Goal: Check status: Check status

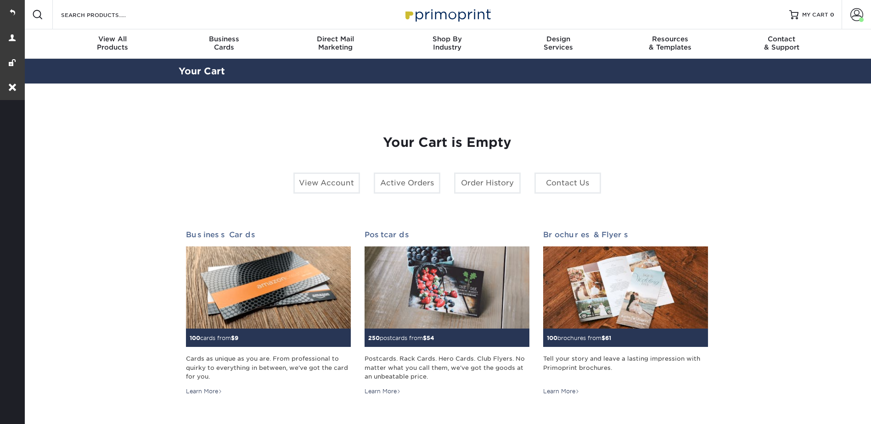
click at [855, 11] on span at bounding box center [857, 14] width 13 height 13
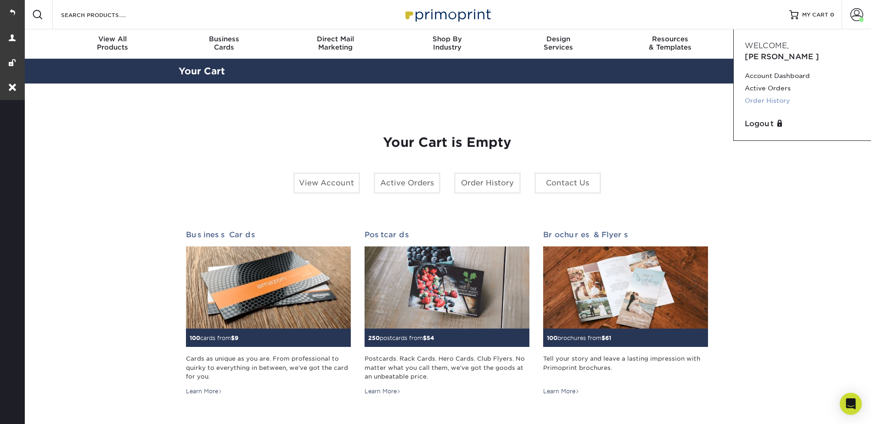
click at [771, 95] on link "Order History" at bounding box center [802, 101] width 115 height 12
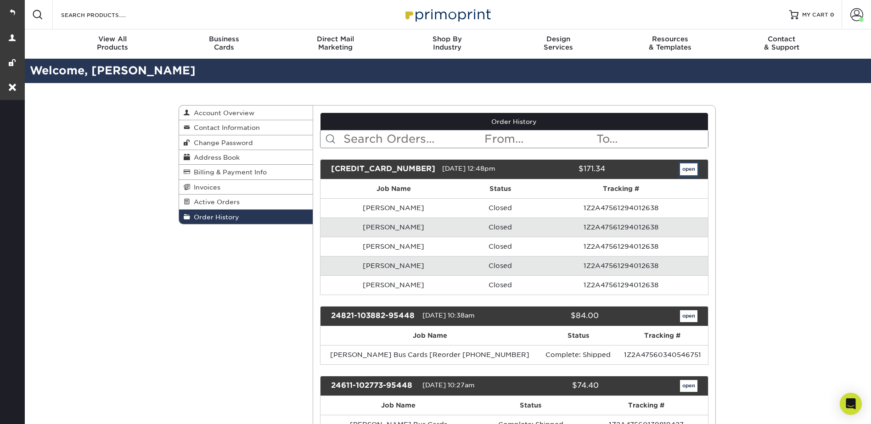
click at [689, 167] on link "open" at bounding box center [688, 170] width 17 height 12
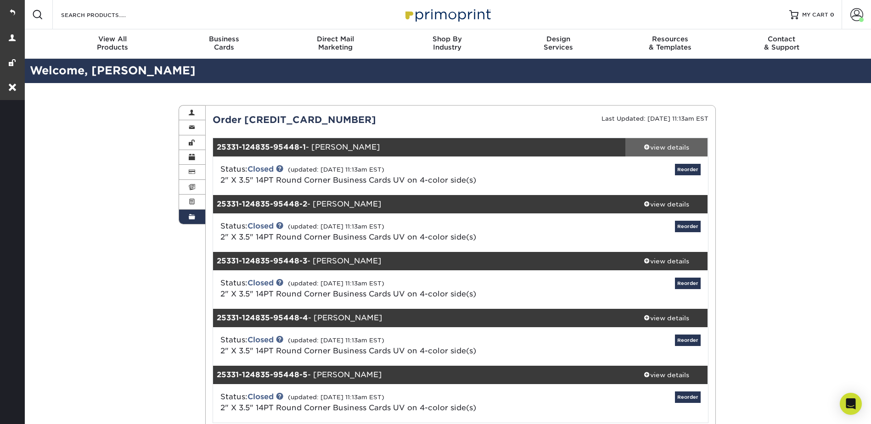
click at [659, 149] on div "view details" at bounding box center [667, 147] width 83 height 9
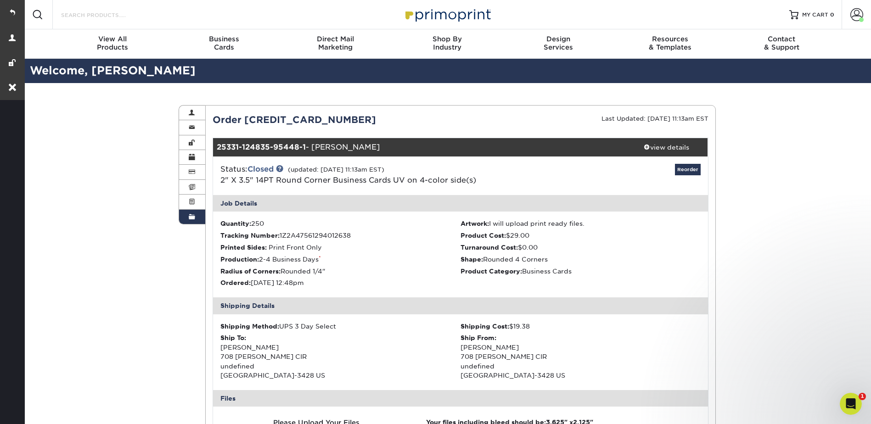
click at [100, 16] on input "Search Products" at bounding box center [105, 14] width 90 height 11
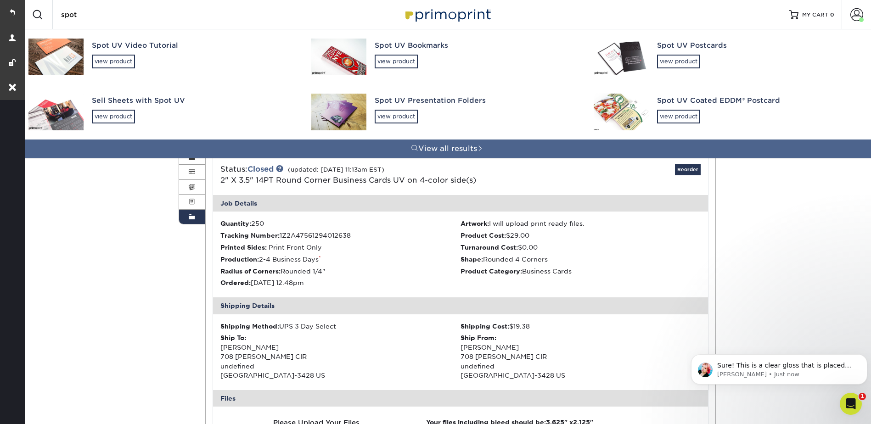
type input "spot"
click at [110, 51] on div "Spot UV Video Tutorial" at bounding box center [193, 45] width 203 height 11
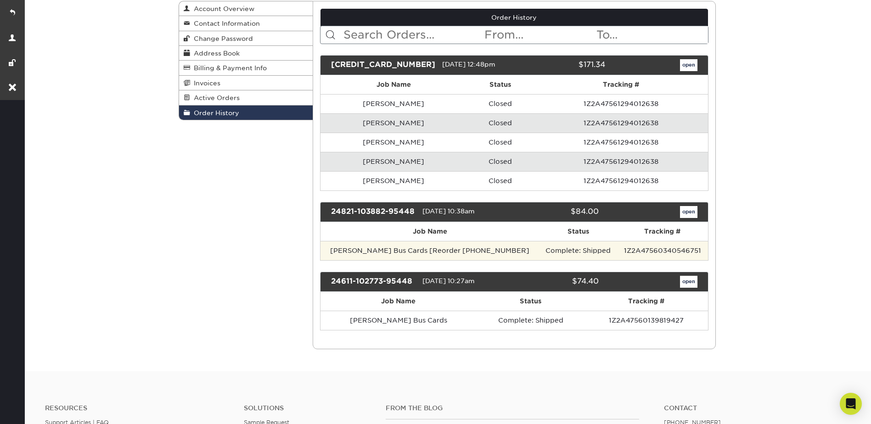
scroll to position [184, 0]
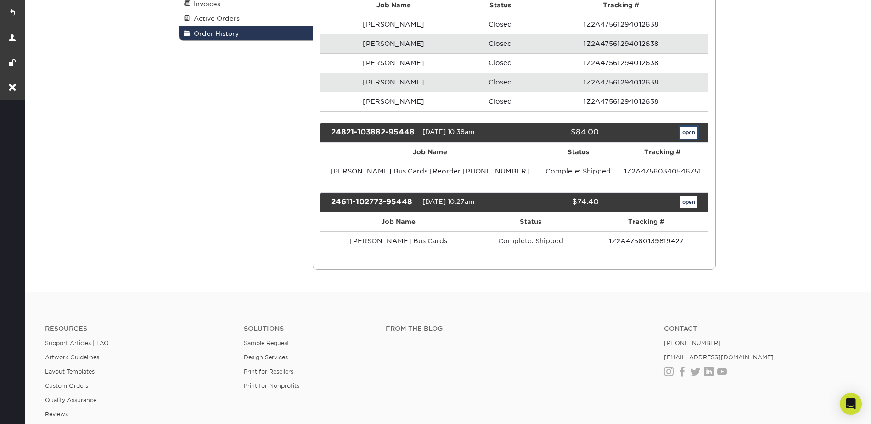
click at [687, 134] on link "open" at bounding box center [688, 133] width 17 height 12
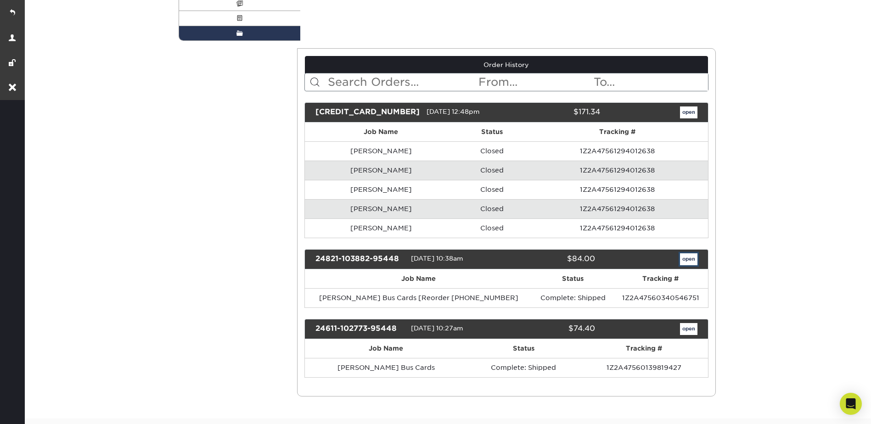
scroll to position [0, 0]
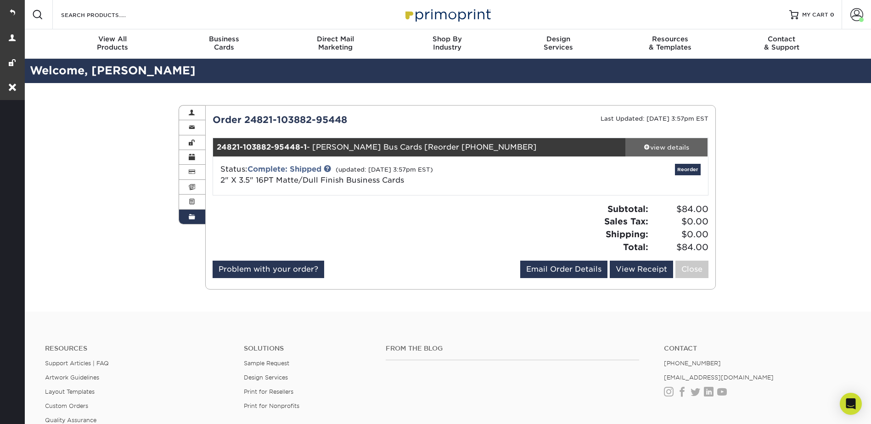
click at [682, 146] on div "view details" at bounding box center [667, 147] width 83 height 9
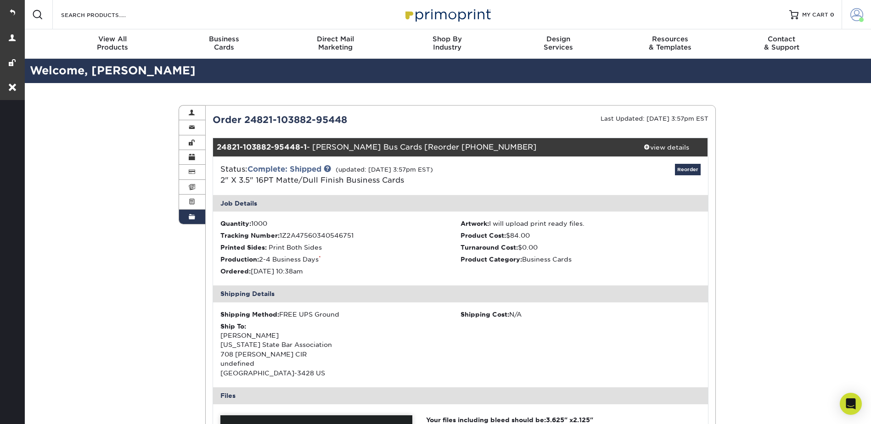
click at [853, 12] on span at bounding box center [857, 14] width 13 height 13
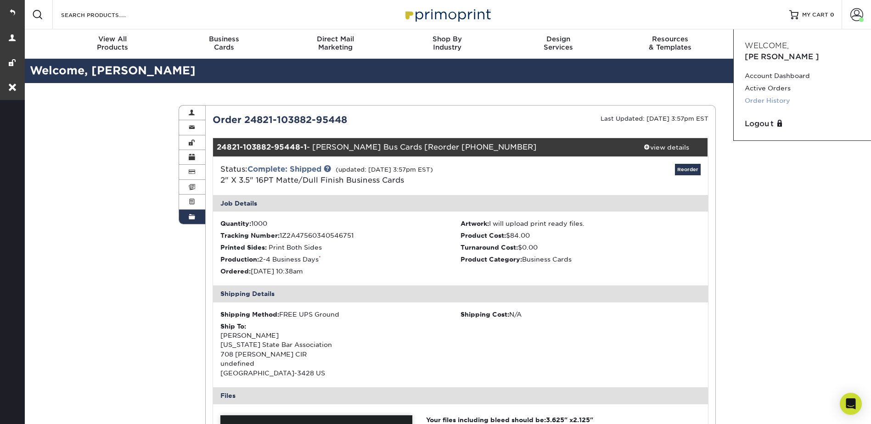
click at [763, 95] on link "Order History" at bounding box center [802, 101] width 115 height 12
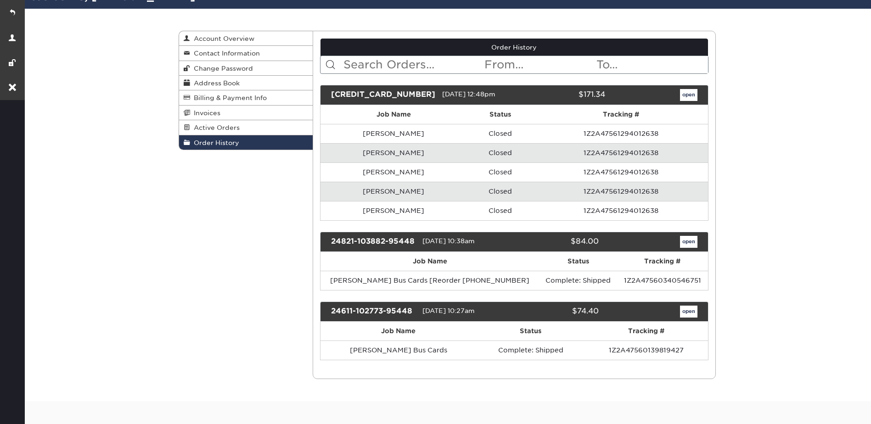
scroll to position [138, 0]
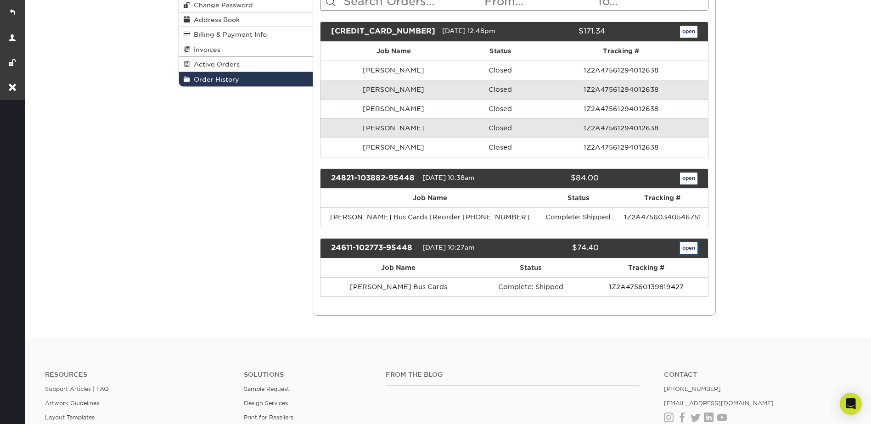
click at [687, 244] on link "open" at bounding box center [688, 249] width 17 height 12
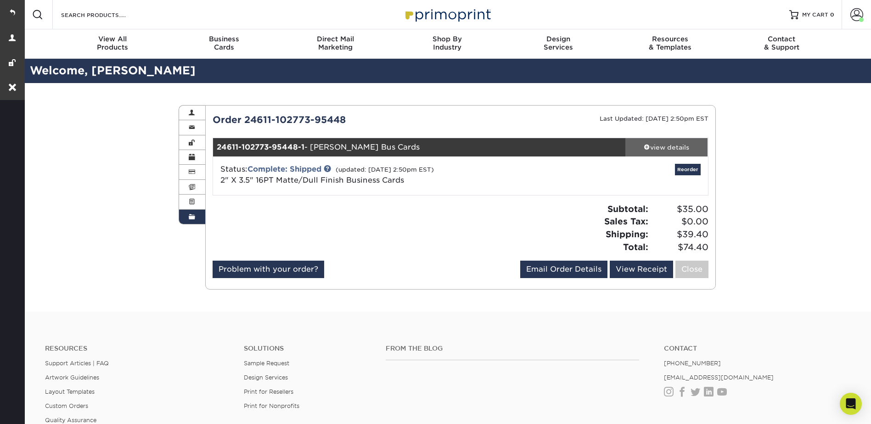
click at [651, 144] on div "view details" at bounding box center [667, 147] width 83 height 9
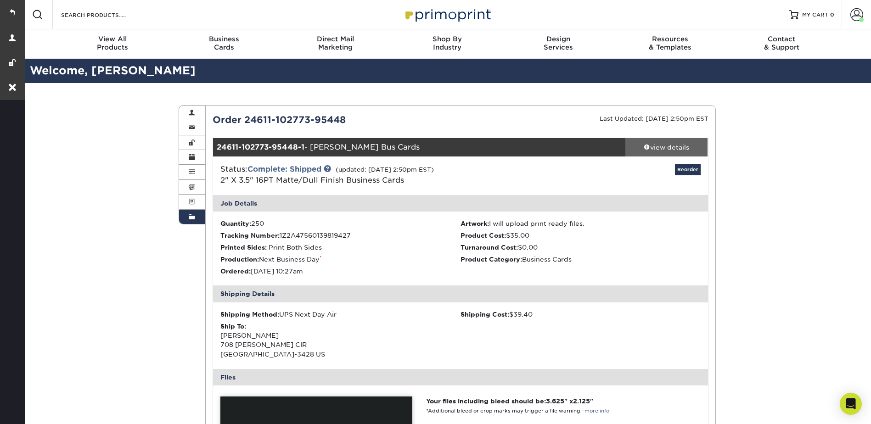
click at [651, 144] on div "view details" at bounding box center [667, 147] width 83 height 9
